Goal: Book appointment/travel/reservation

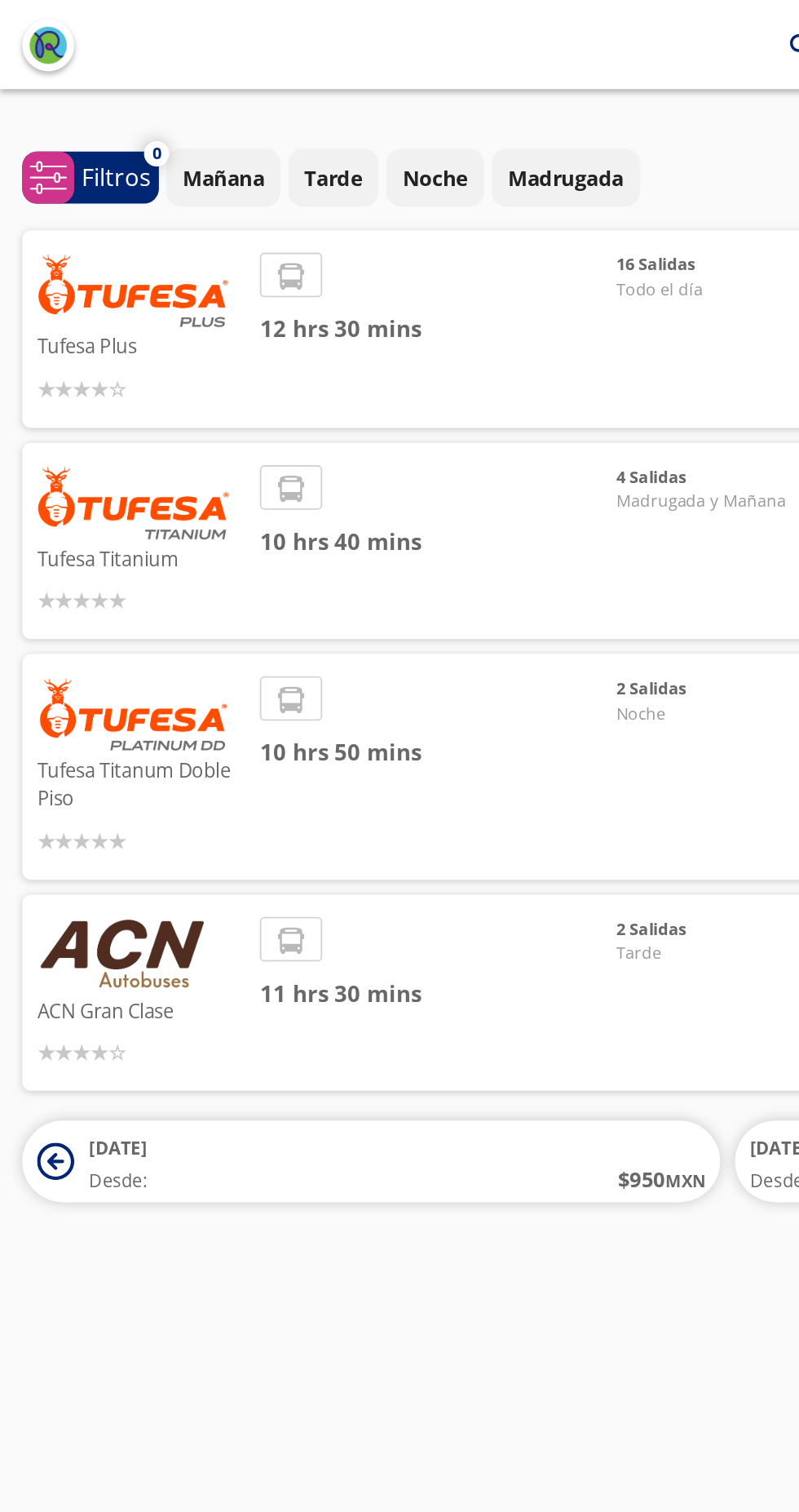
click at [340, 147] on span "16 Salidas" at bounding box center [396, 146] width 114 height 14
click at [58, 177] on img at bounding box center [74, 159] width 106 height 41
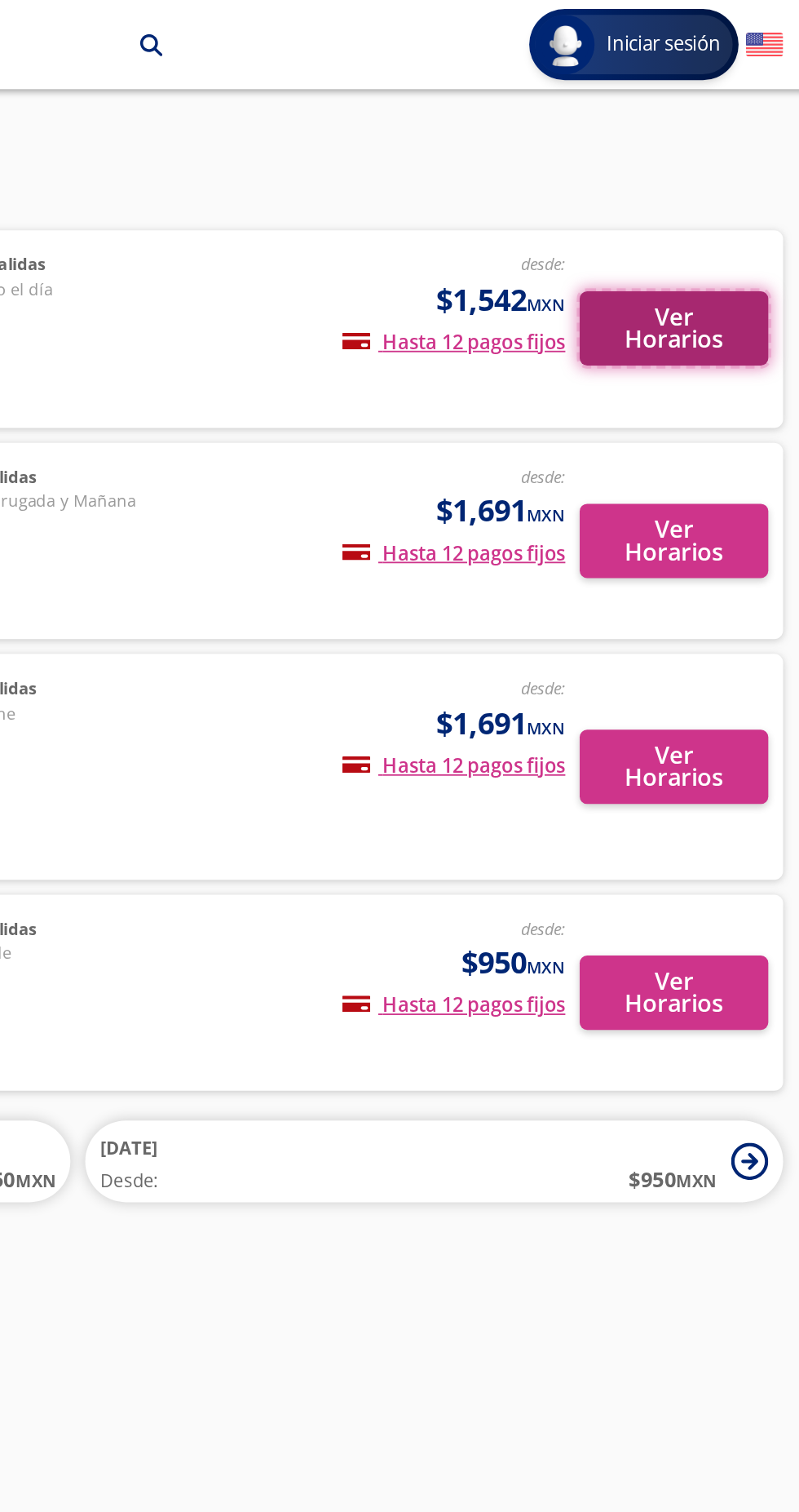
click at [723, 183] on button "Ver Horarios" at bounding box center [726, 180] width 104 height 41
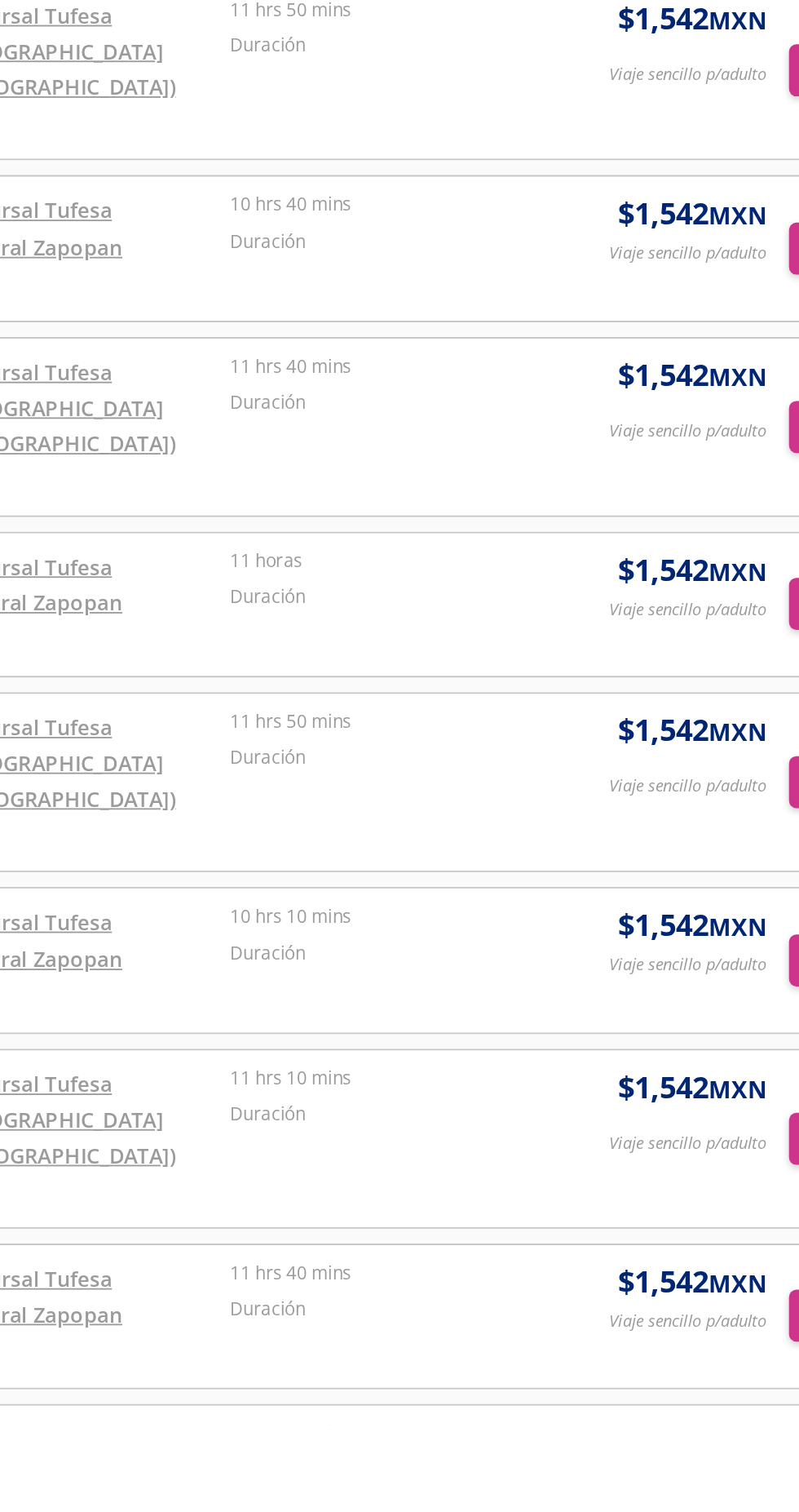
scroll to position [146, 0]
